Goal: Task Accomplishment & Management: Manage account settings

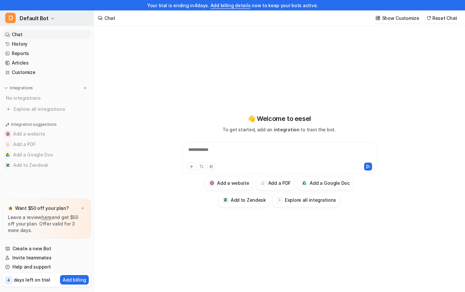
click at [52, 17] on icon "button" at bounding box center [53, 19] width 4 height 4
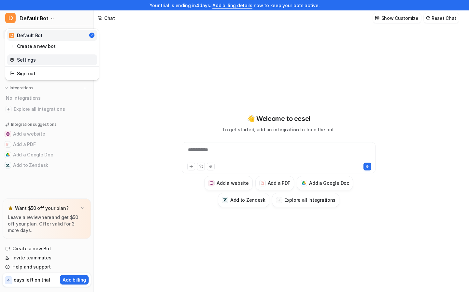
click at [30, 58] on link "Settings" at bounding box center [52, 59] width 90 height 11
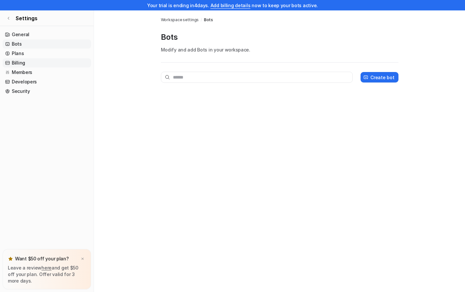
click at [17, 63] on link "Billing" at bounding box center [47, 62] width 88 height 9
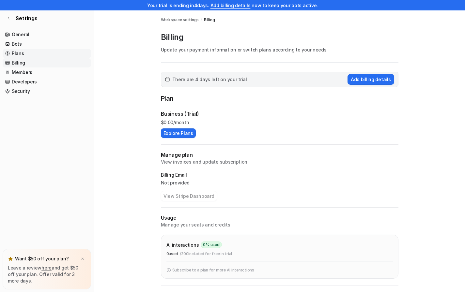
click at [18, 54] on link "Plans" at bounding box center [47, 53] width 88 height 9
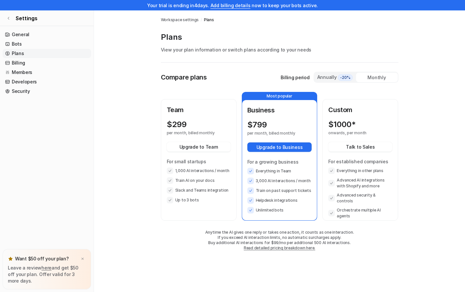
scroll to position [10, 0]
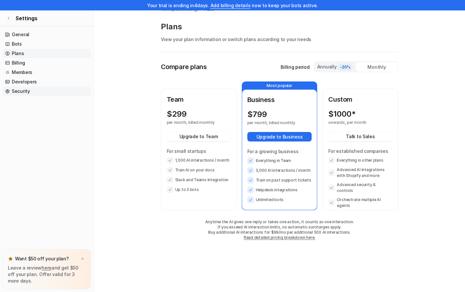
click at [16, 90] on link "Security" at bounding box center [47, 91] width 88 height 9
